Goal: Task Accomplishment & Management: Use online tool/utility

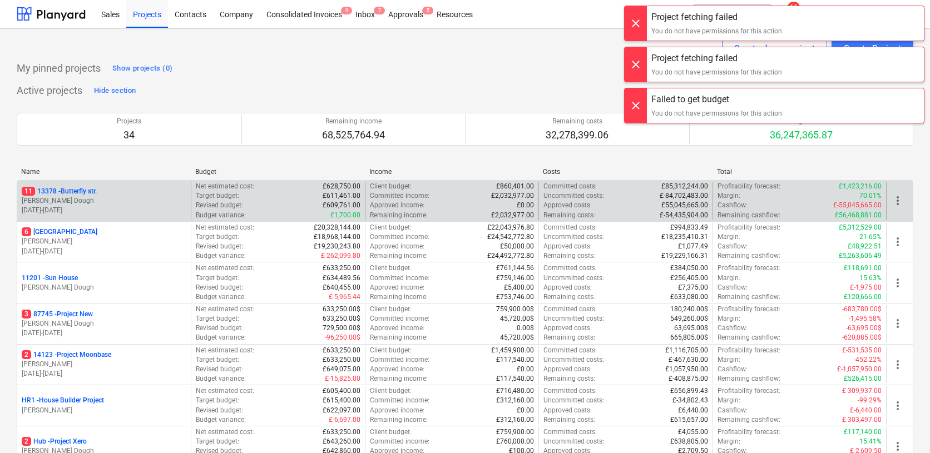
click at [161, 195] on div "11 [STREET_ADDRESS]" at bounding box center [104, 191] width 165 height 9
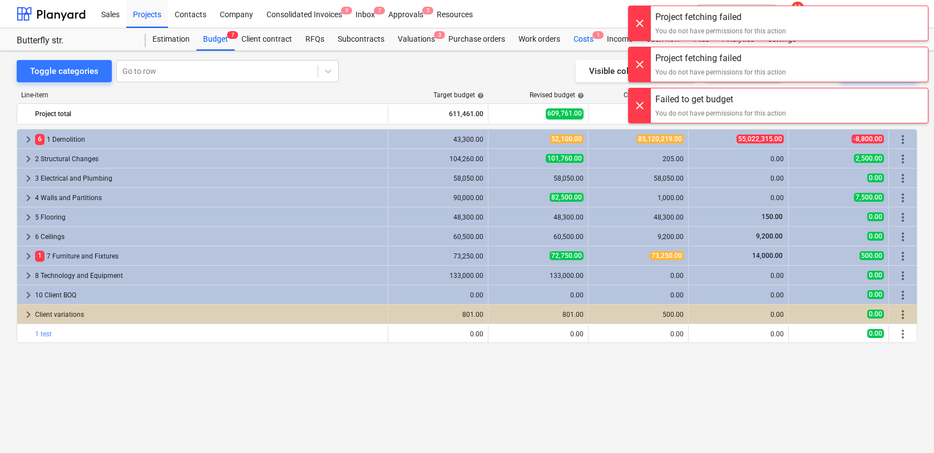
click at [592, 37] on span "1" at bounding box center [597, 35] width 11 height 8
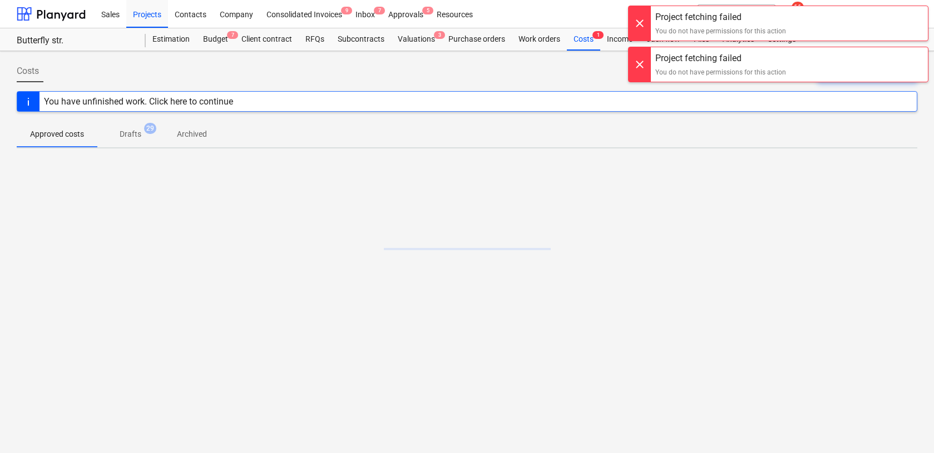
click at [640, 17] on div at bounding box center [640, 23] width 22 height 34
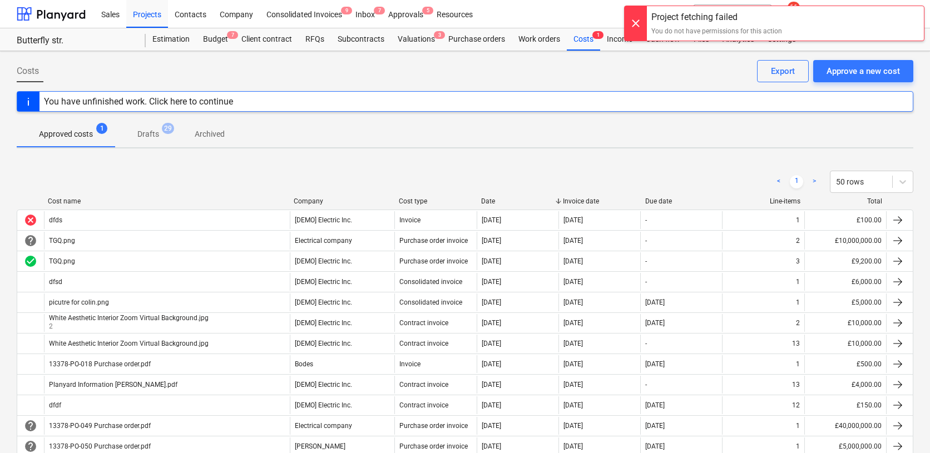
click at [640, 17] on div at bounding box center [636, 23] width 22 height 34
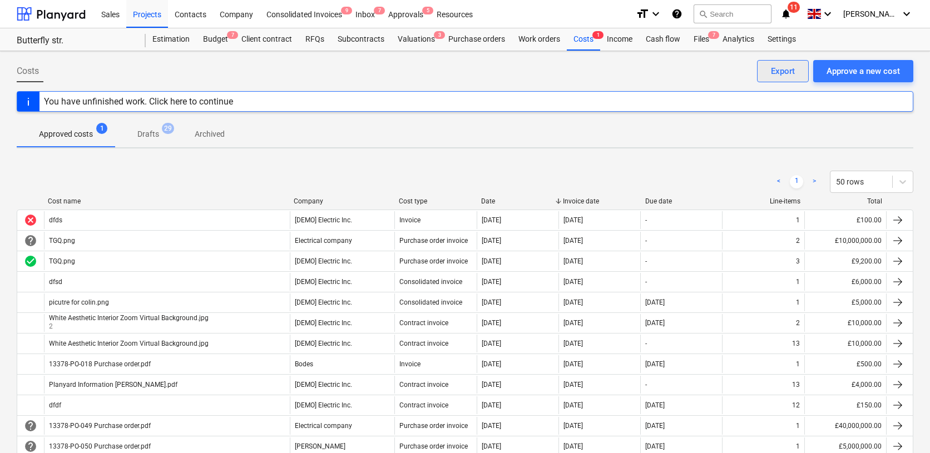
click at [774, 75] on div "Export" at bounding box center [783, 71] width 24 height 14
click at [219, 46] on div "Budget 7" at bounding box center [215, 39] width 38 height 22
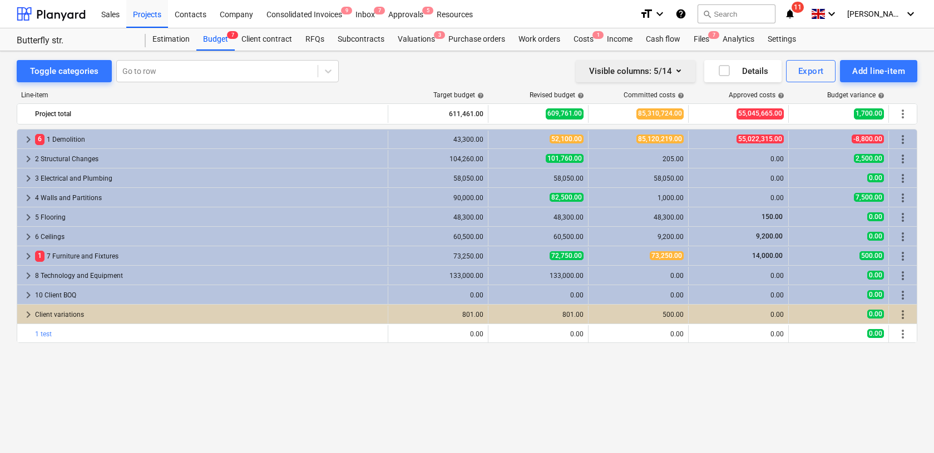
click at [675, 62] on button "Visible columns : 5/14" at bounding box center [636, 71] width 120 height 22
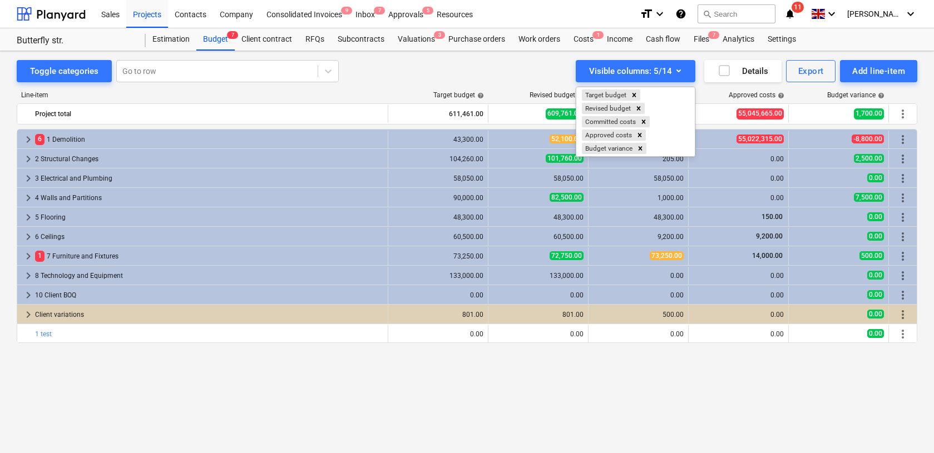
click at [368, 80] on div at bounding box center [467, 226] width 934 height 453
